Goal: Information Seeking & Learning: Learn about a topic

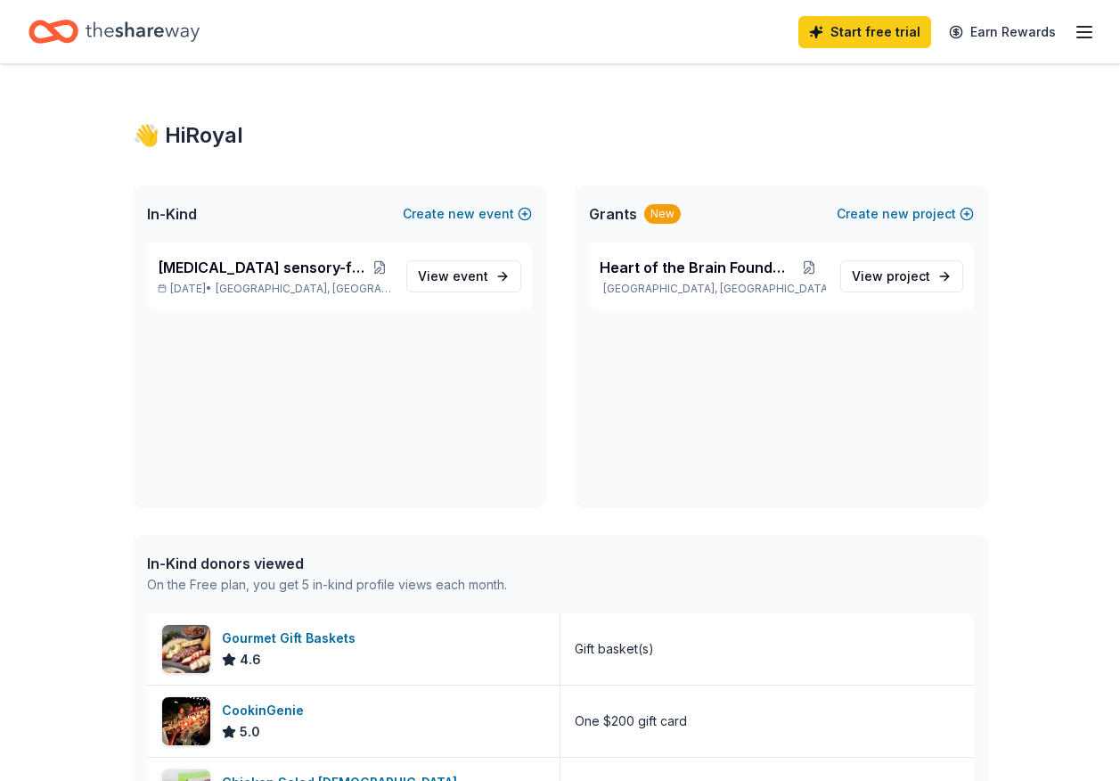
click at [614, 222] on span "Grants" at bounding box center [613, 213] width 48 height 21
click at [644, 215] on div "New" at bounding box center [662, 214] width 37 height 20
click at [887, 282] on span "View project" at bounding box center [891, 276] width 78 height 21
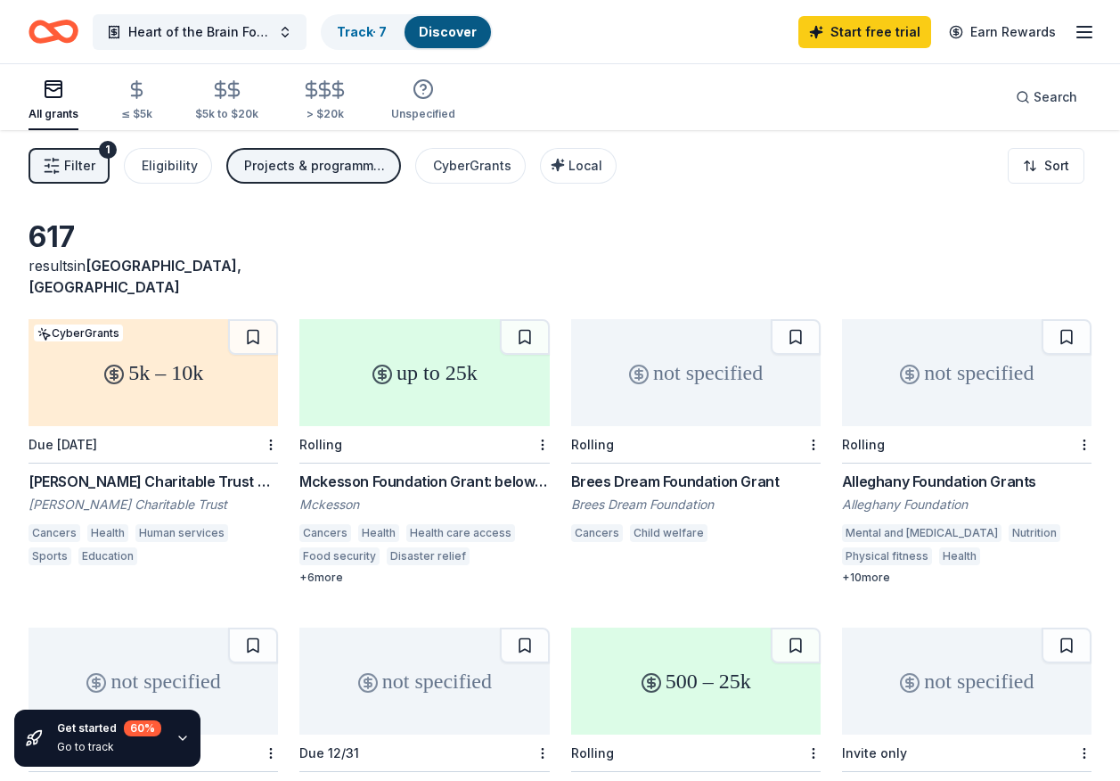
click at [52, 160] on icon "button" at bounding box center [52, 166] width 18 height 18
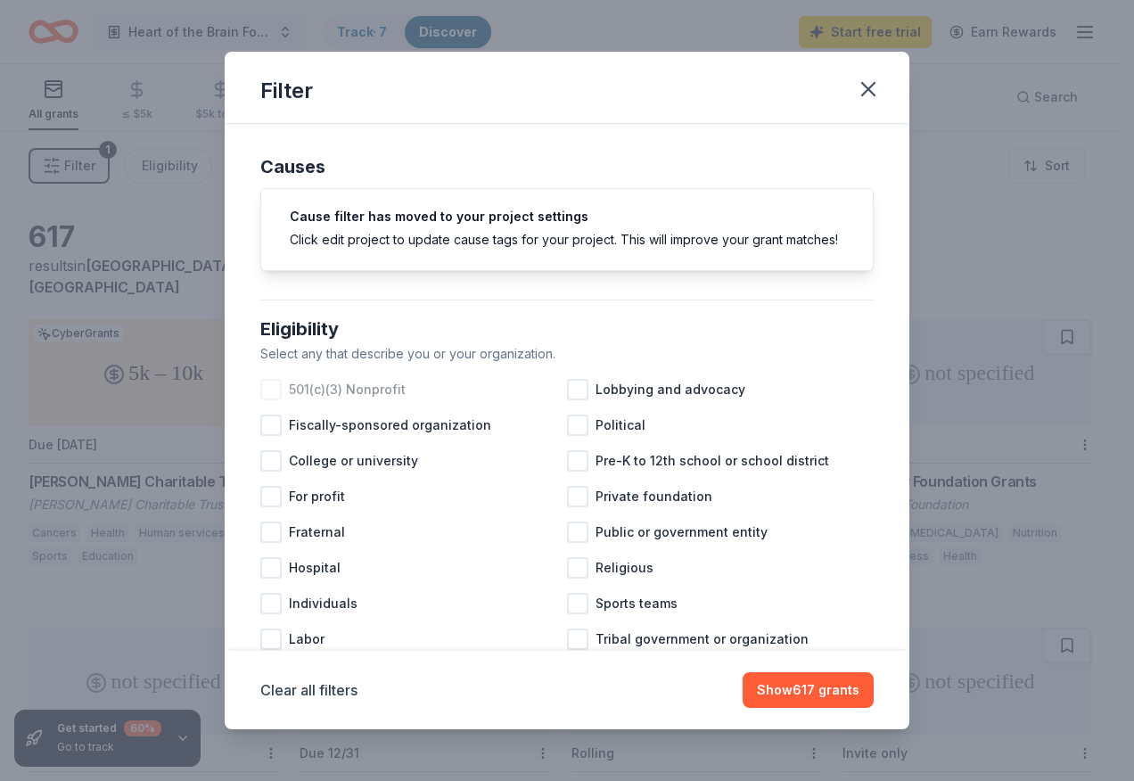
click at [276, 400] on div at bounding box center [270, 389] width 21 height 21
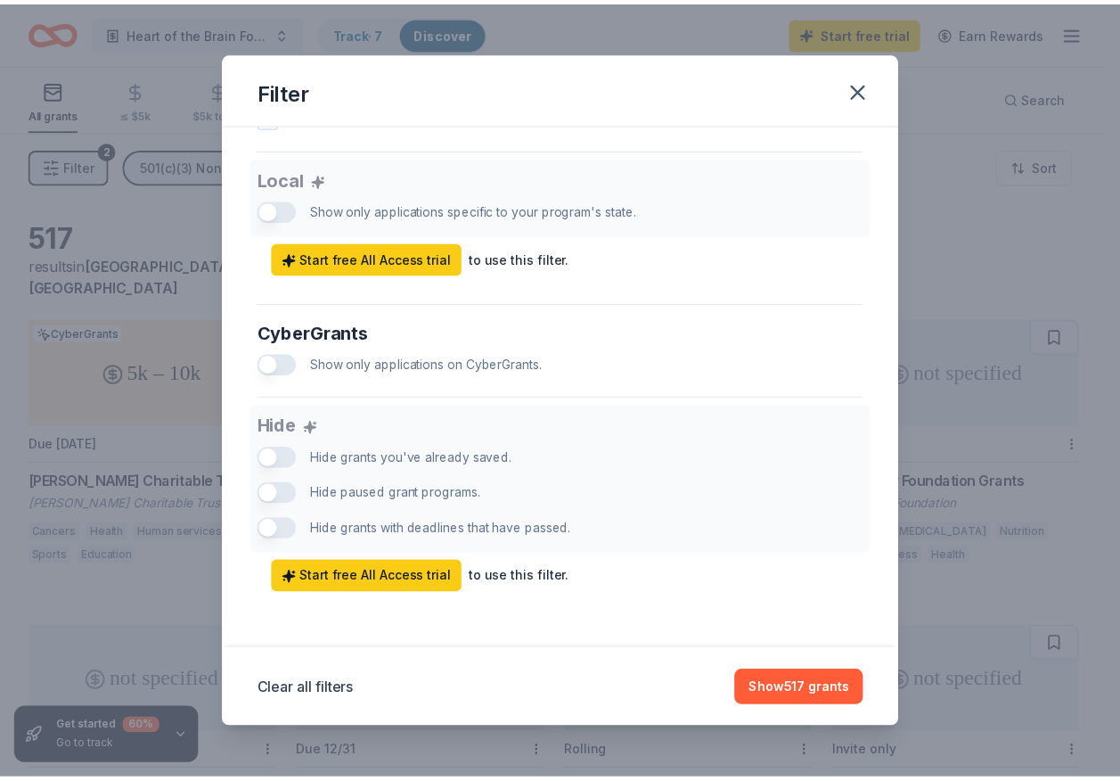
scroll to position [1006, 0]
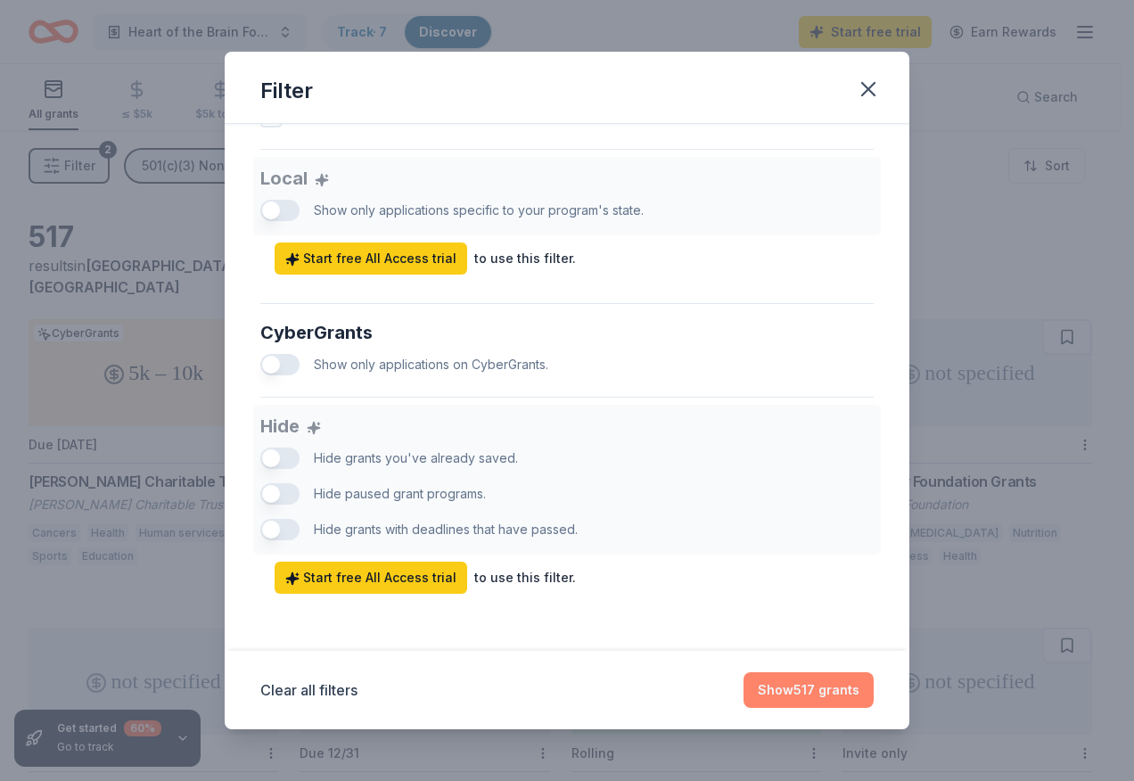
click at [781, 696] on button "Show 517 grants" at bounding box center [808, 690] width 130 height 36
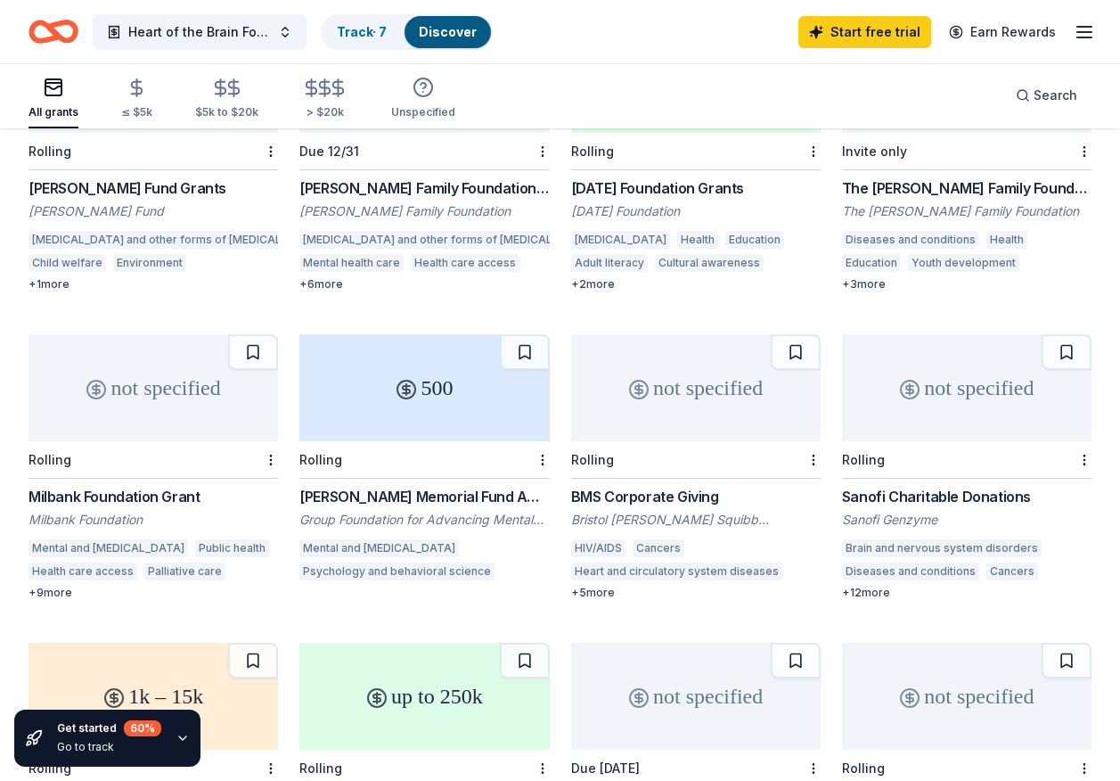
scroll to position [631, 0]
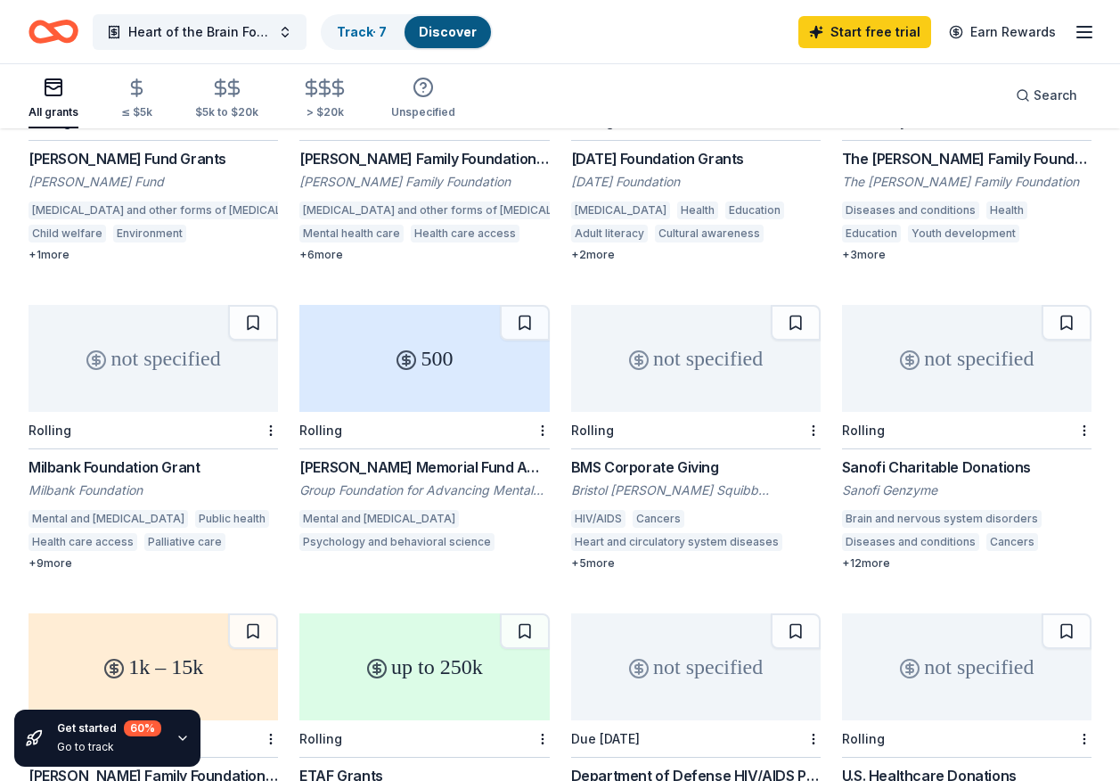
click at [381, 456] on div "[PERSON_NAME] Memorial Fund Award" at bounding box center [425, 466] width 250 height 21
click at [583, 556] on div "+ 5 more" at bounding box center [696, 563] width 250 height 14
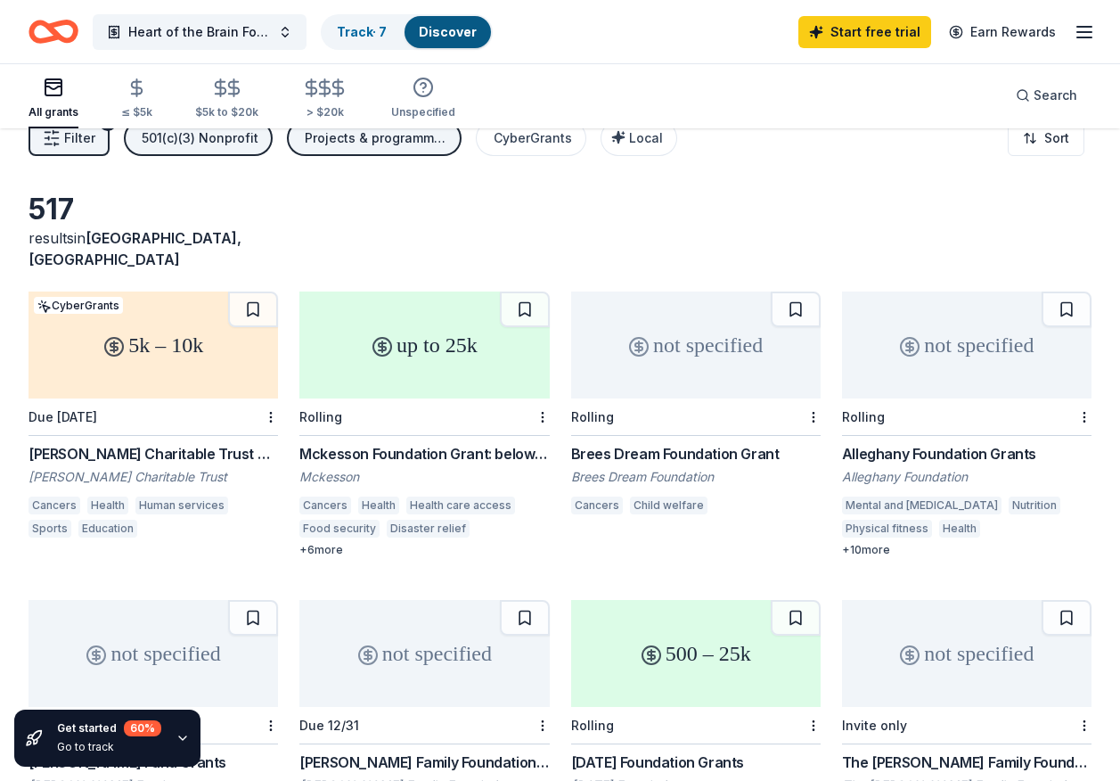
scroll to position [0, 0]
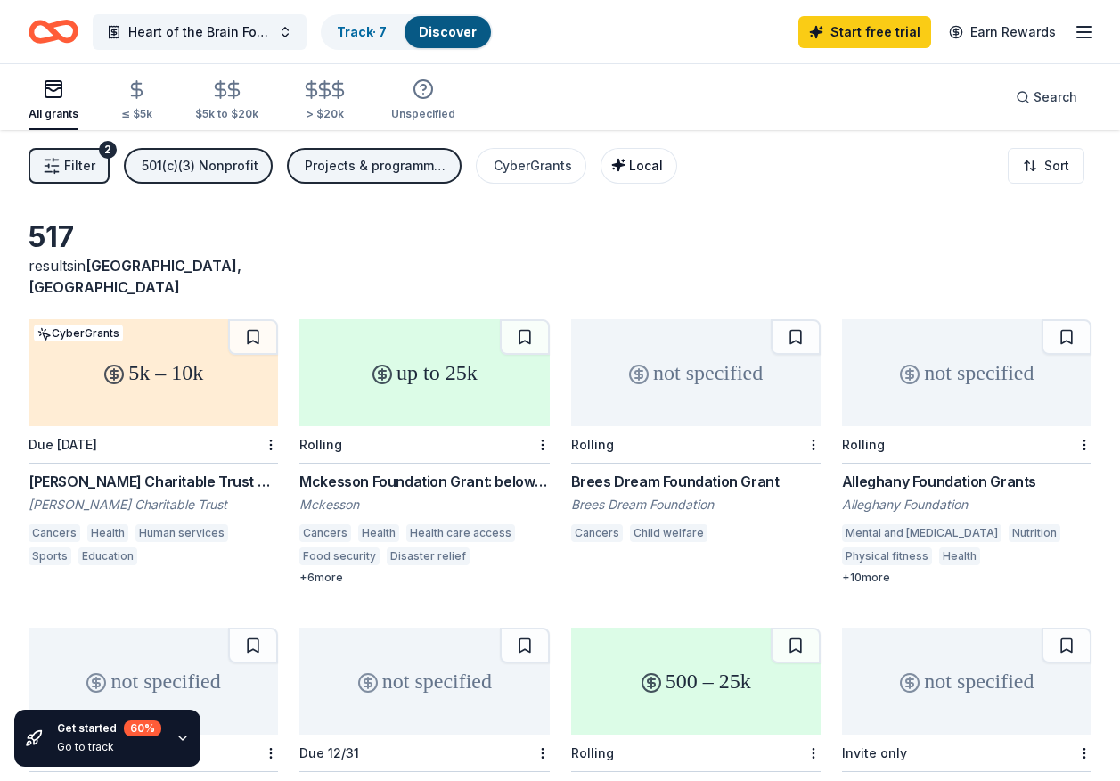
click at [629, 160] on span "Local" at bounding box center [646, 165] width 34 height 15
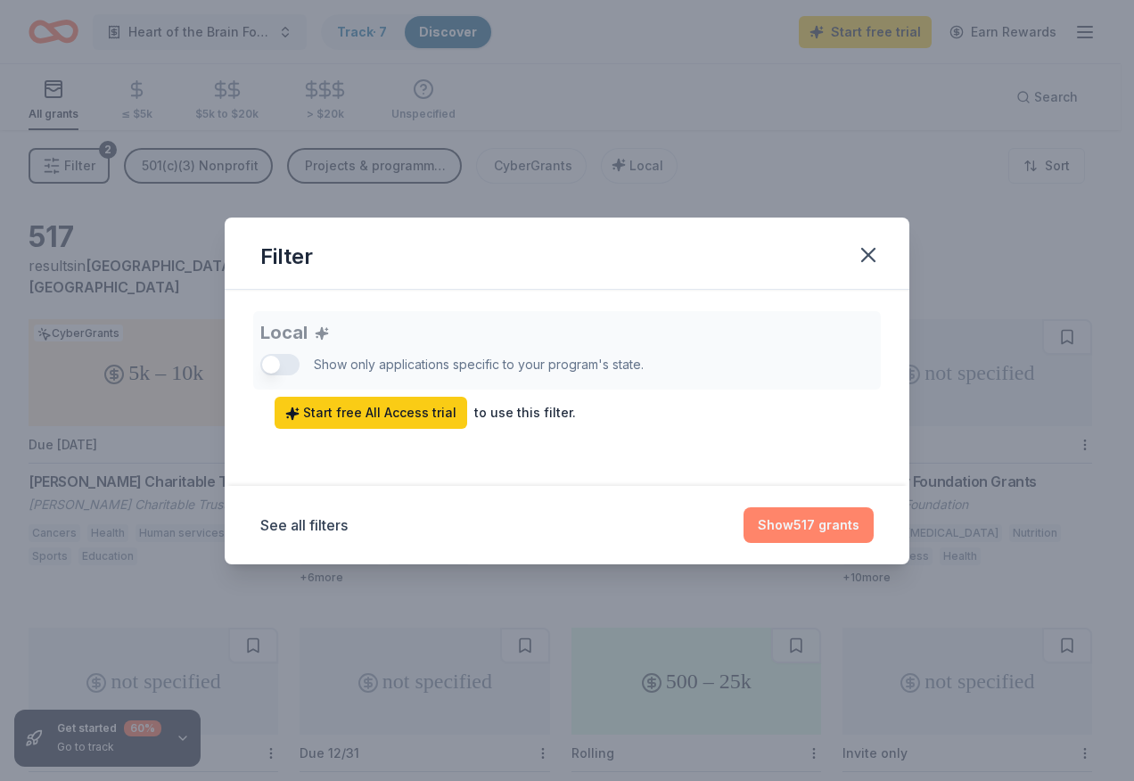
click at [813, 528] on button "Show 517 grants" at bounding box center [808, 525] width 130 height 36
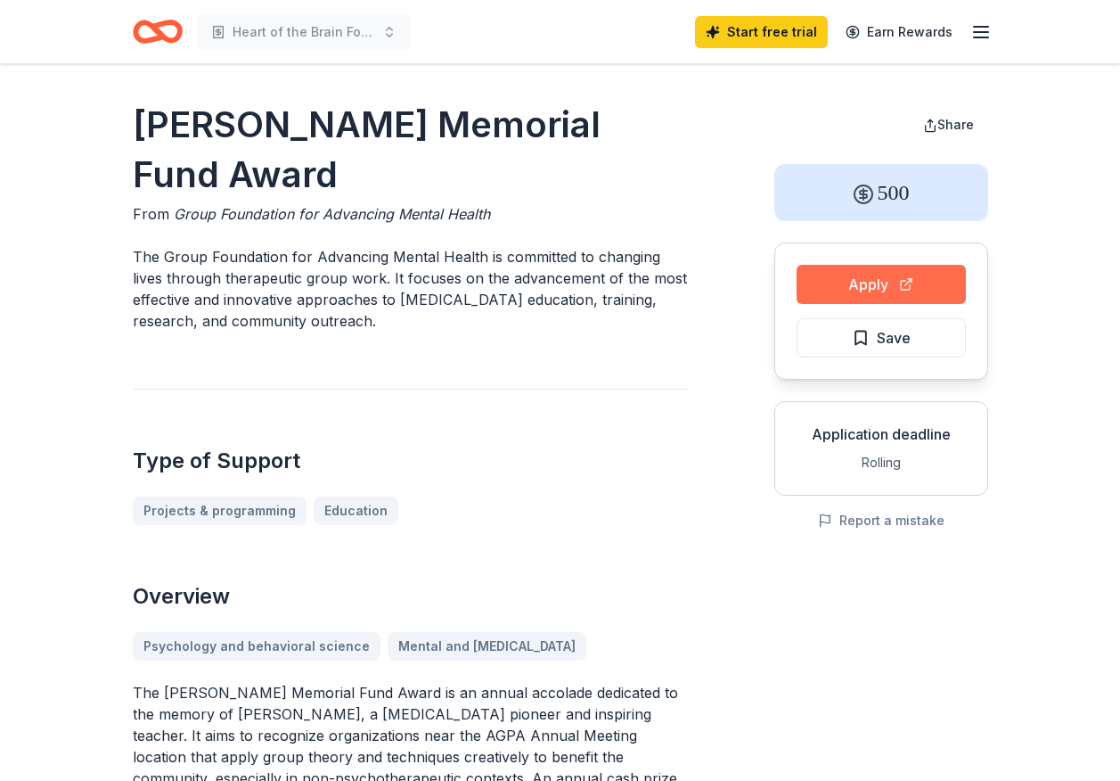
click at [843, 291] on button "Apply" at bounding box center [881, 284] width 169 height 39
drag, startPoint x: 190, startPoint y: 171, endPoint x: 127, endPoint y: 110, distance: 87.6
click at [818, 285] on button "Apply" at bounding box center [881, 284] width 169 height 39
